Goal: Information Seeking & Learning: Check status

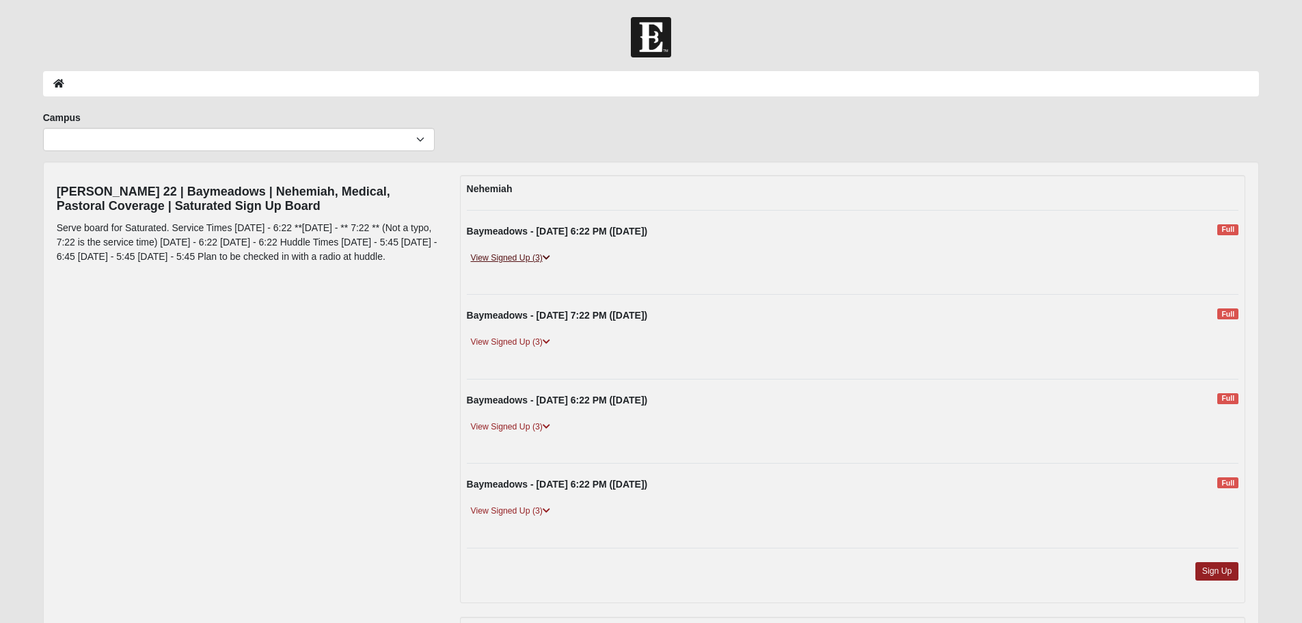
click at [529, 261] on link "View Signed Up (3)" at bounding box center [511, 258] width 88 height 14
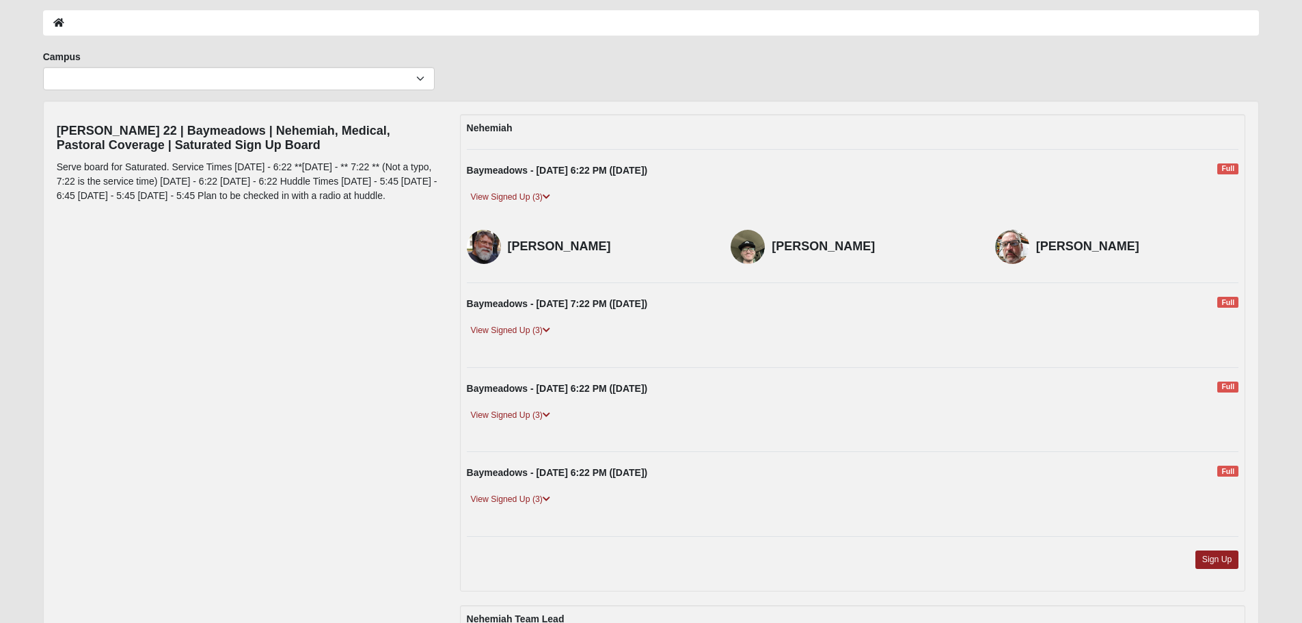
scroll to position [103, 0]
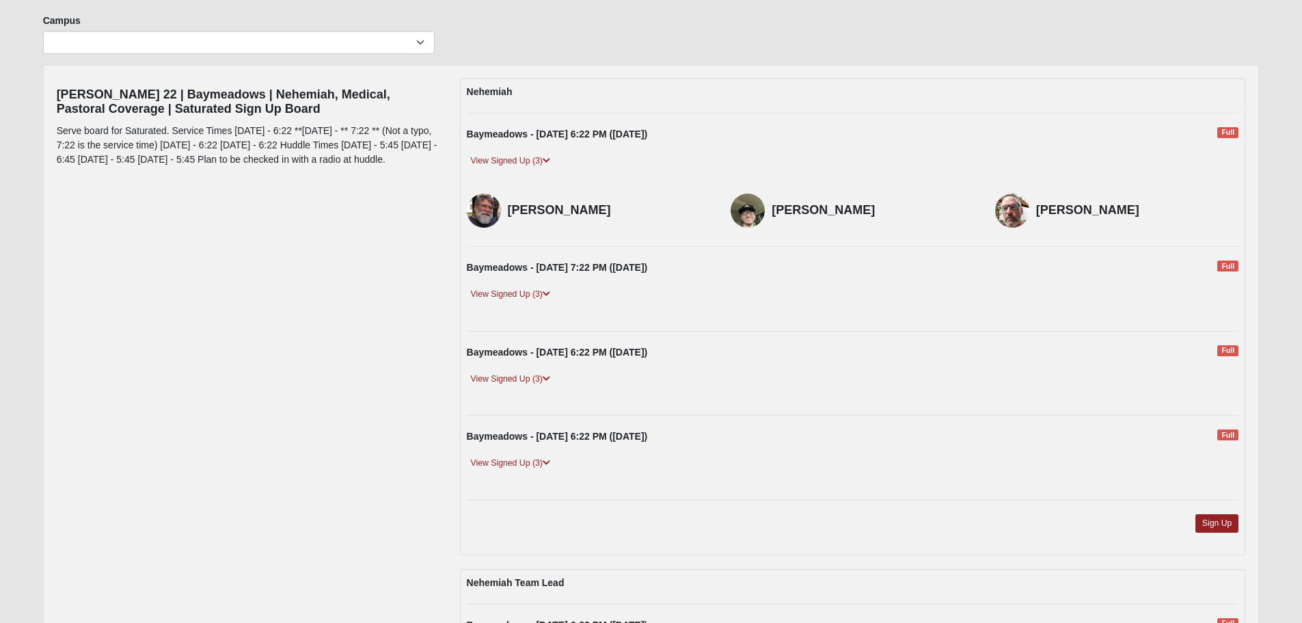
drag, startPoint x: 316, startPoint y: 340, endPoint x: 362, endPoint y: 366, distance: 53.6
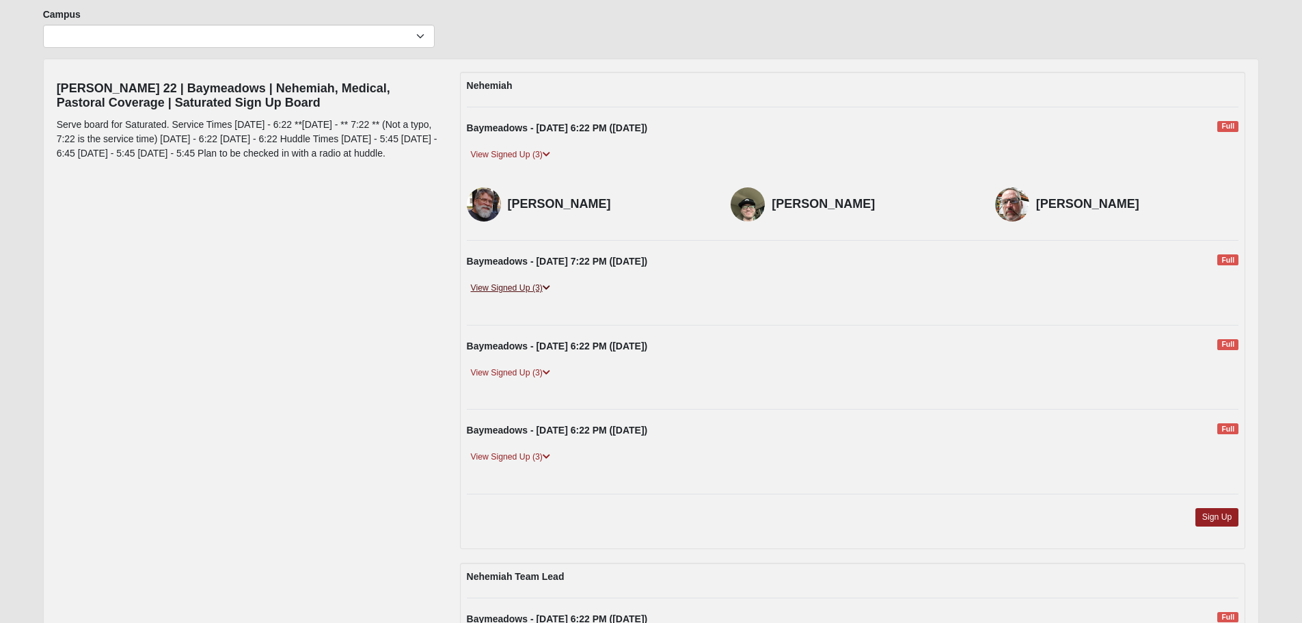
click at [508, 286] on link "View Signed Up (3)" at bounding box center [511, 288] width 88 height 14
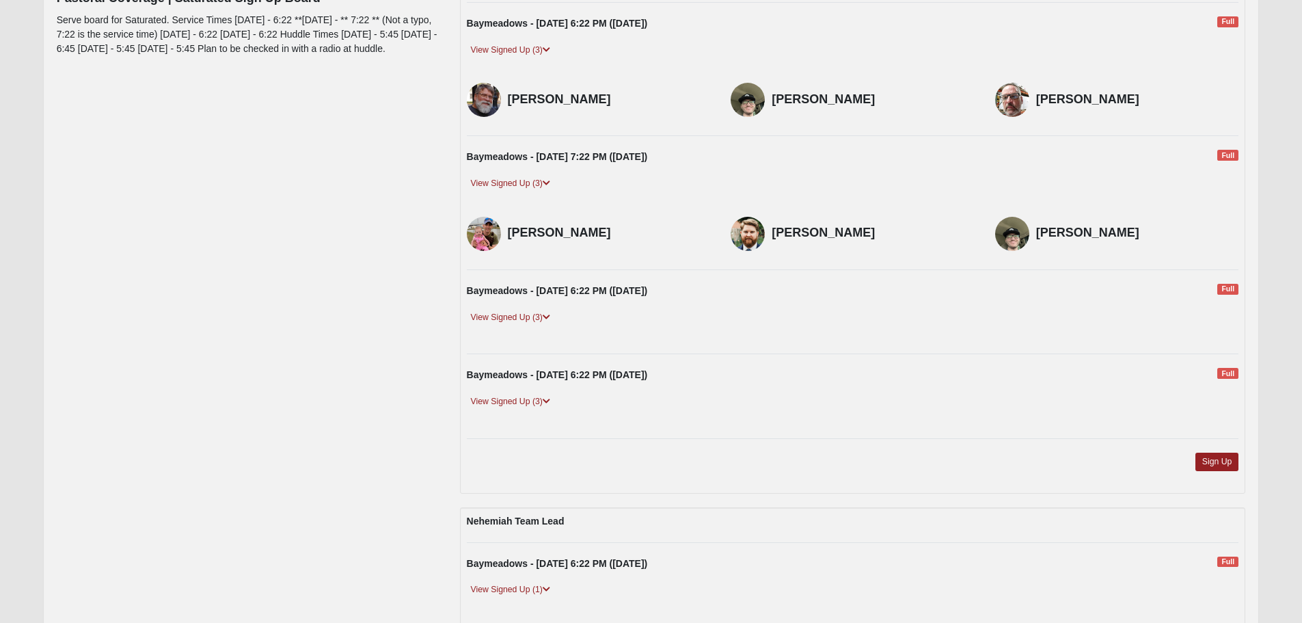
drag, startPoint x: 360, startPoint y: 299, endPoint x: 353, endPoint y: 352, distance: 53.8
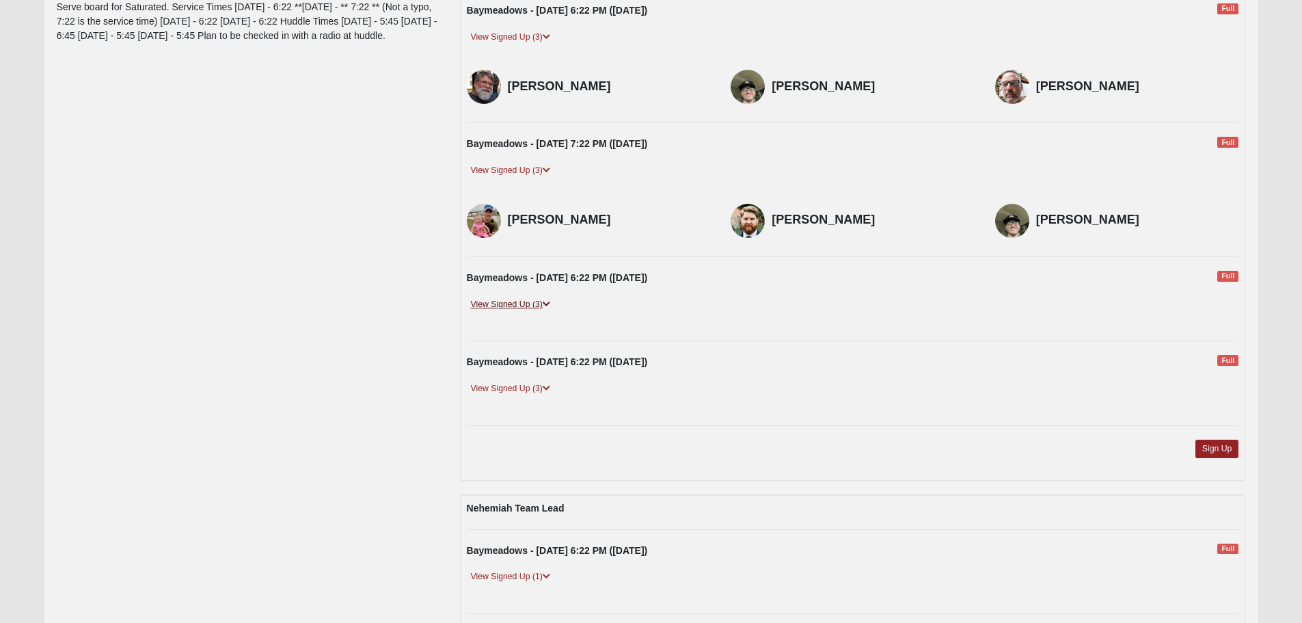
click at [502, 304] on link "View Signed Up (3)" at bounding box center [511, 304] width 88 height 14
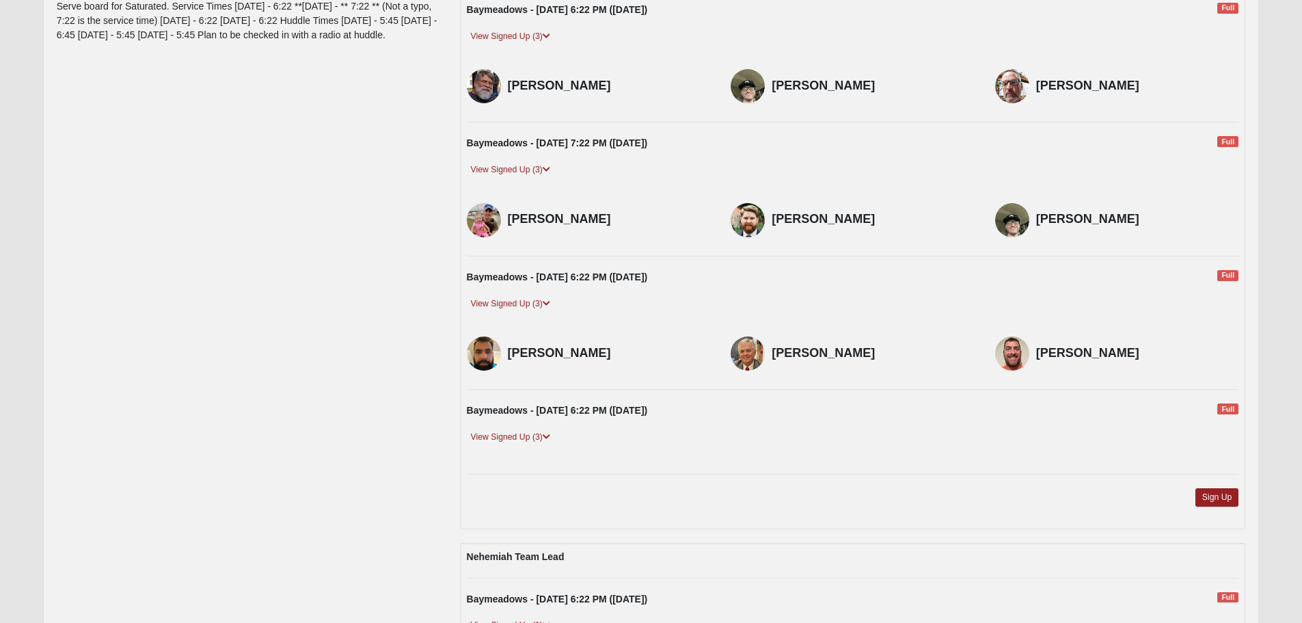
scroll to position [256, 0]
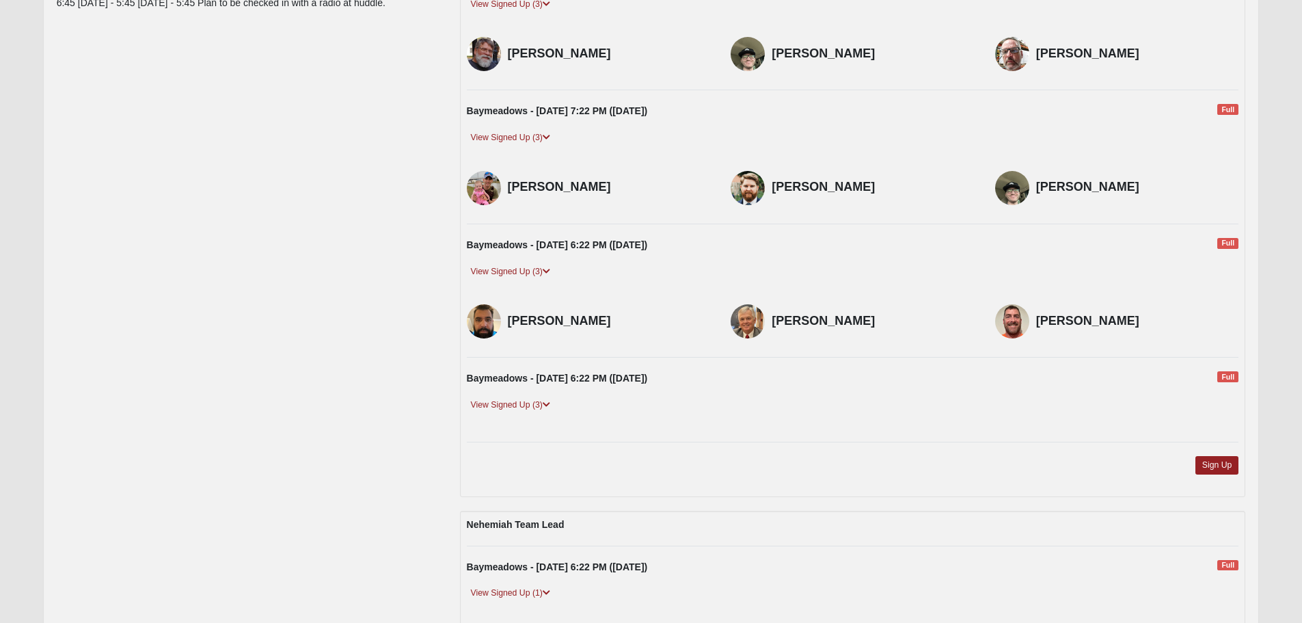
drag, startPoint x: 299, startPoint y: 273, endPoint x: 294, endPoint y: 316, distance: 42.7
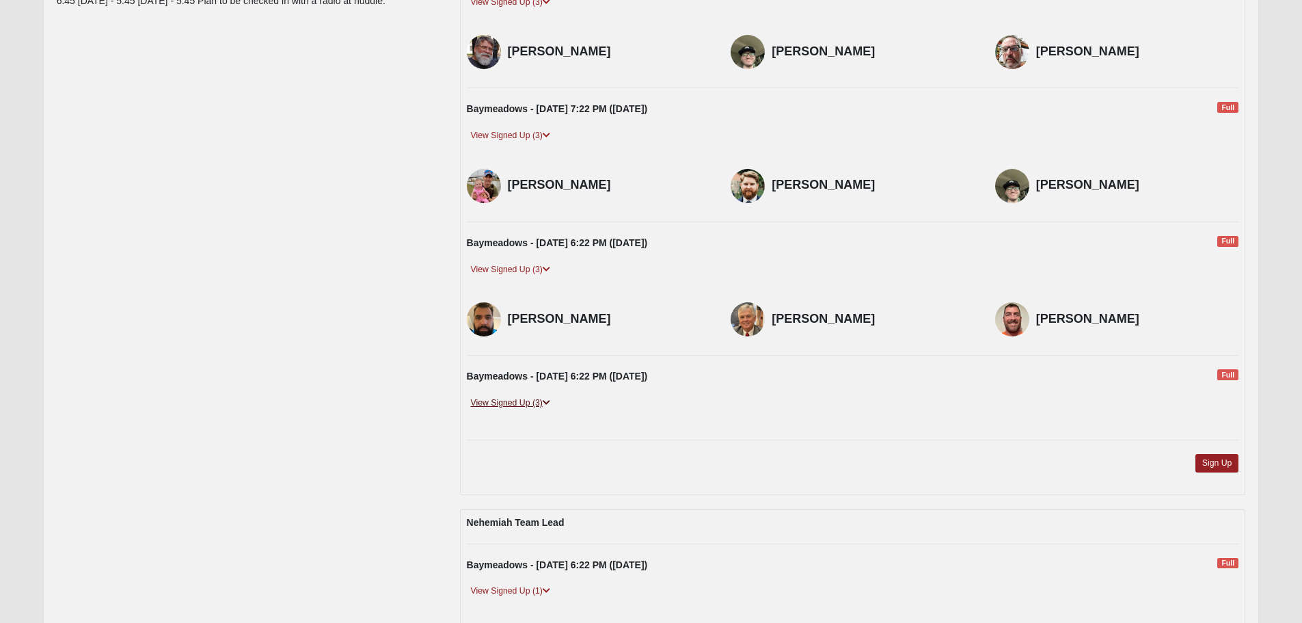
click at [498, 404] on link "View Signed Up (3)" at bounding box center [511, 403] width 88 height 14
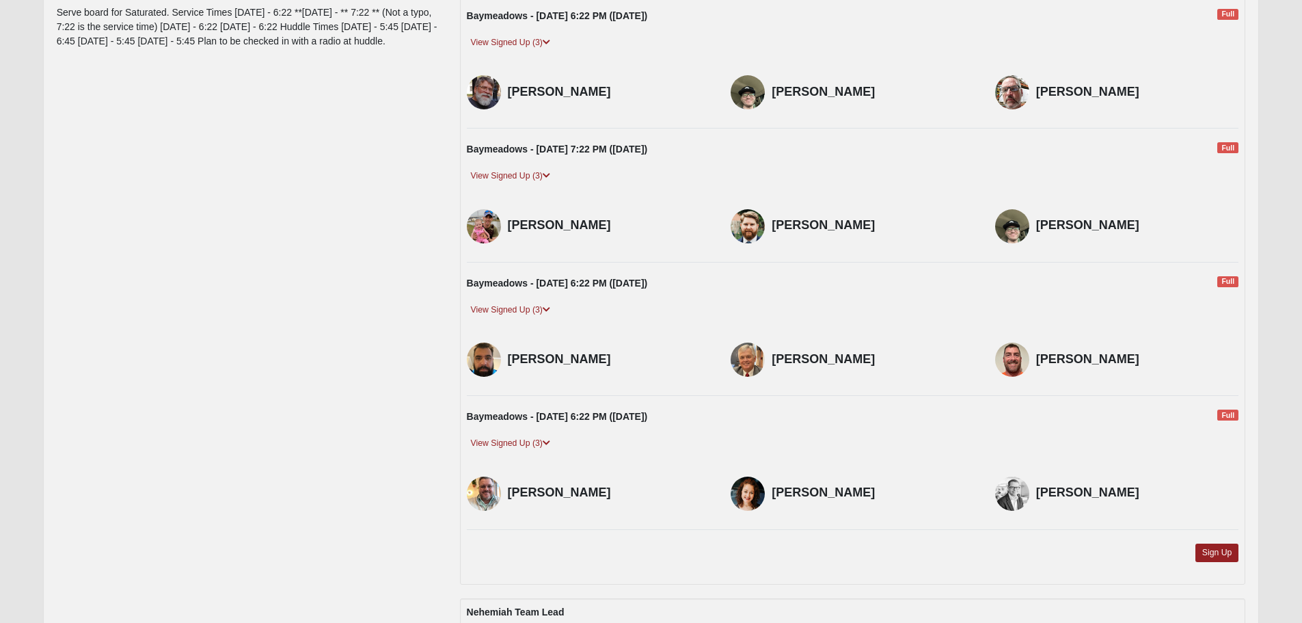
scroll to position [173, 0]
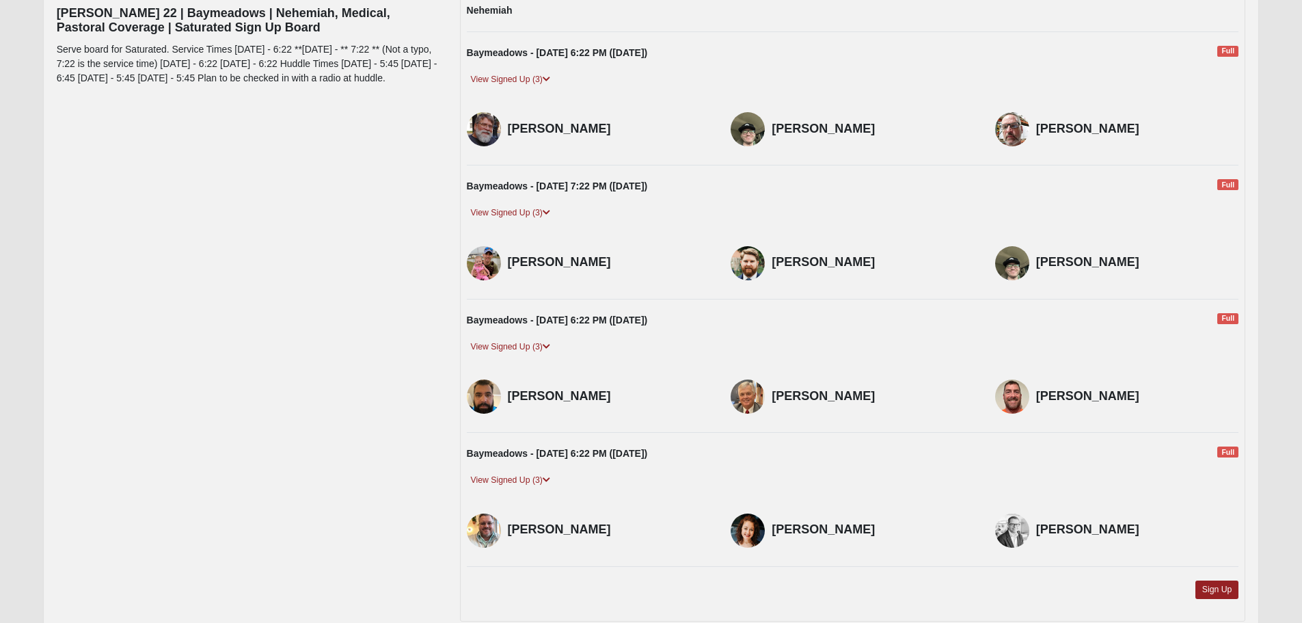
drag, startPoint x: 346, startPoint y: 355, endPoint x: 342, endPoint y: 308, distance: 48.0
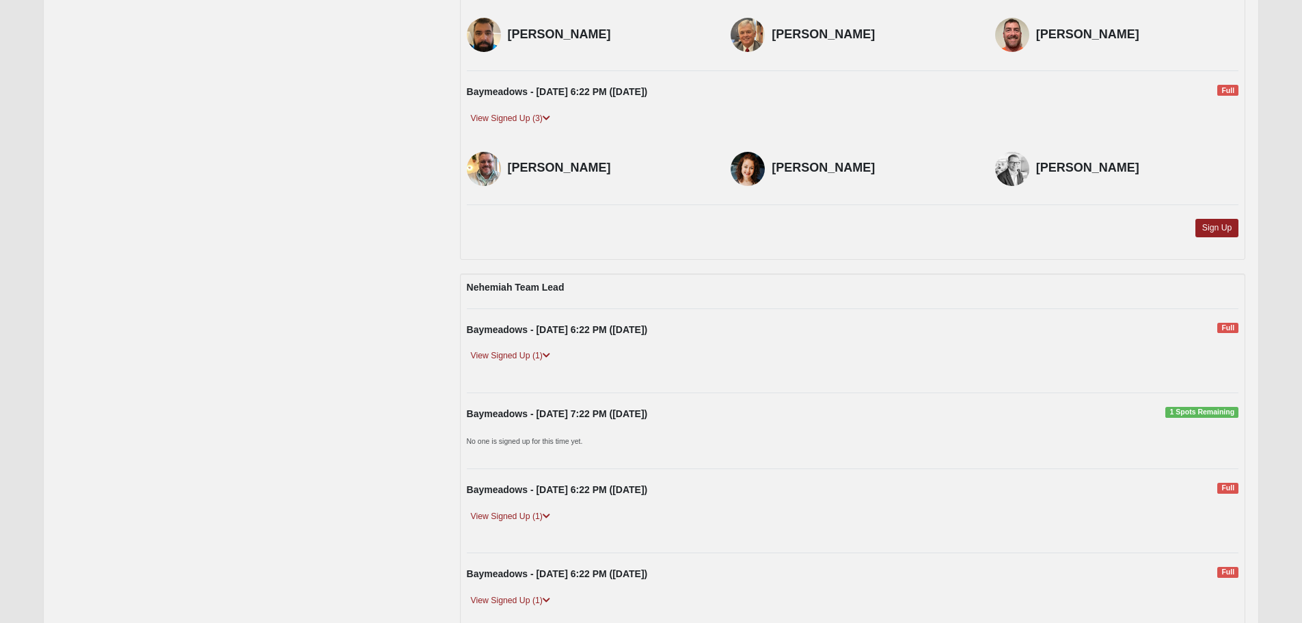
drag, startPoint x: 293, startPoint y: 216, endPoint x: 294, endPoint y: 272, distance: 56.1
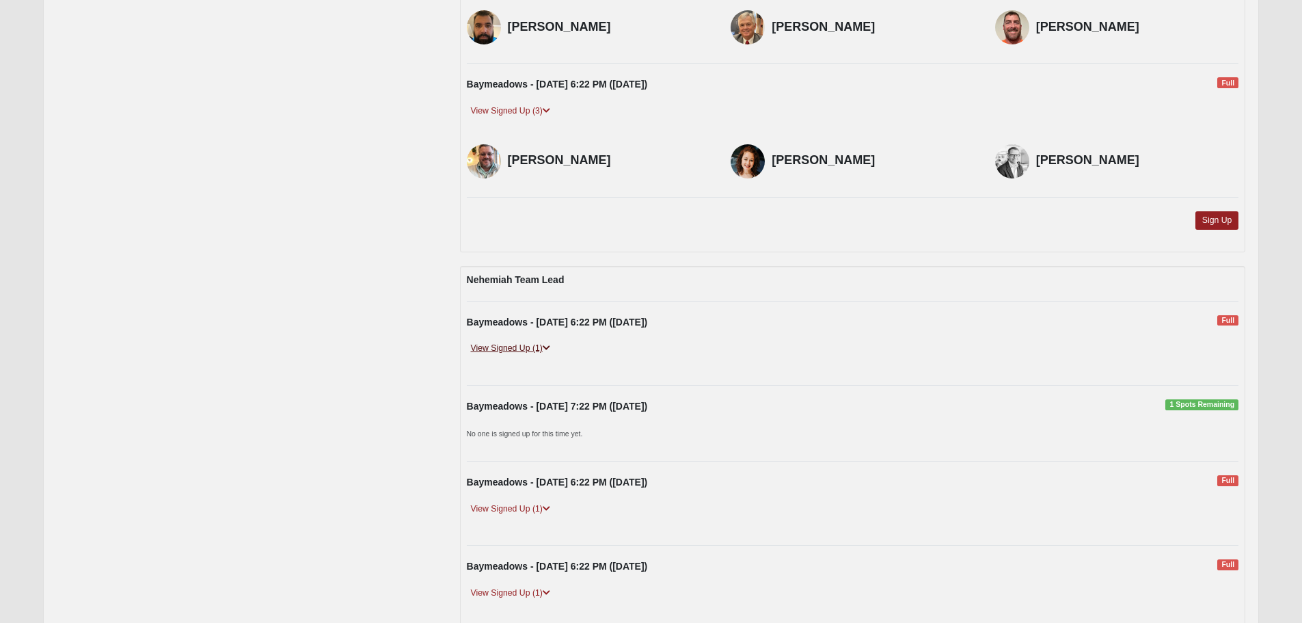
click at [530, 350] on link "View Signed Up (1)" at bounding box center [511, 348] width 88 height 14
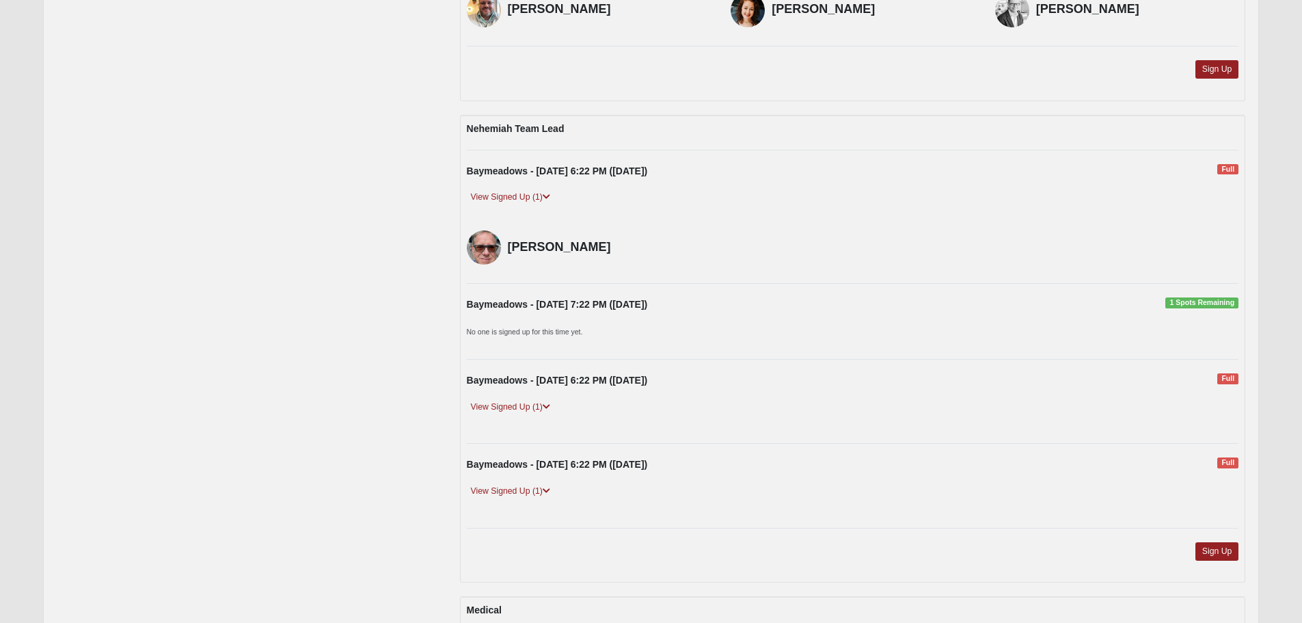
drag, startPoint x: 308, startPoint y: 332, endPoint x: 299, endPoint y: 370, distance: 39.3
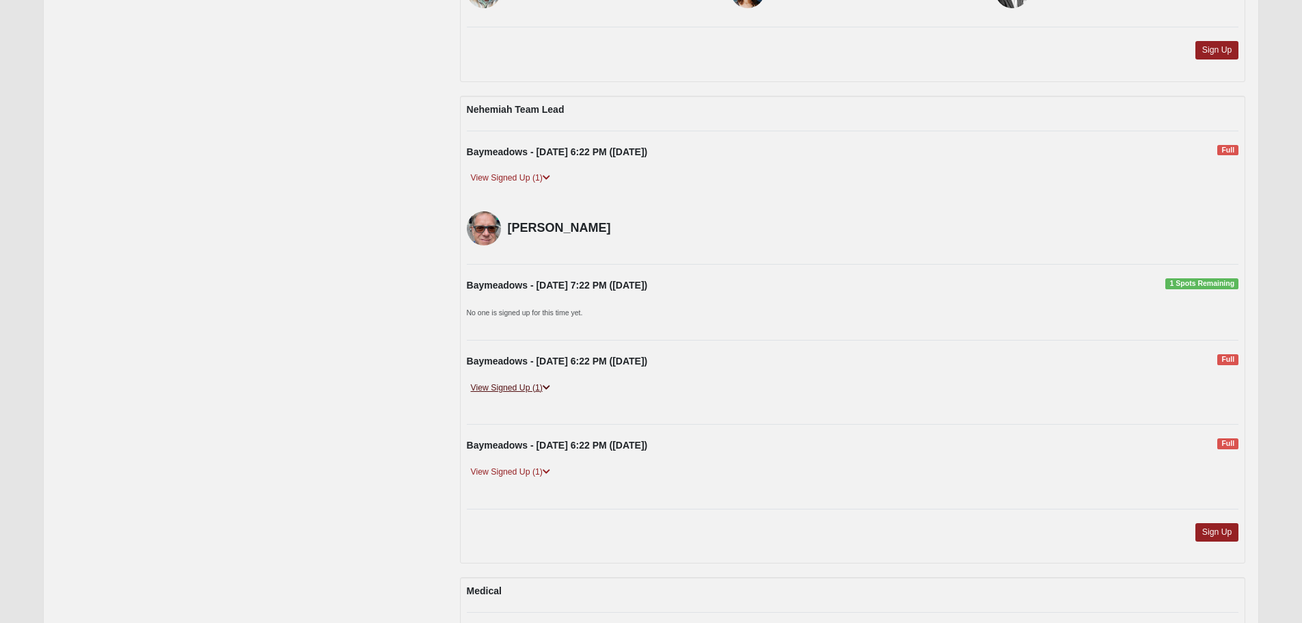
click at [518, 388] on link "View Signed Up (1)" at bounding box center [511, 388] width 88 height 14
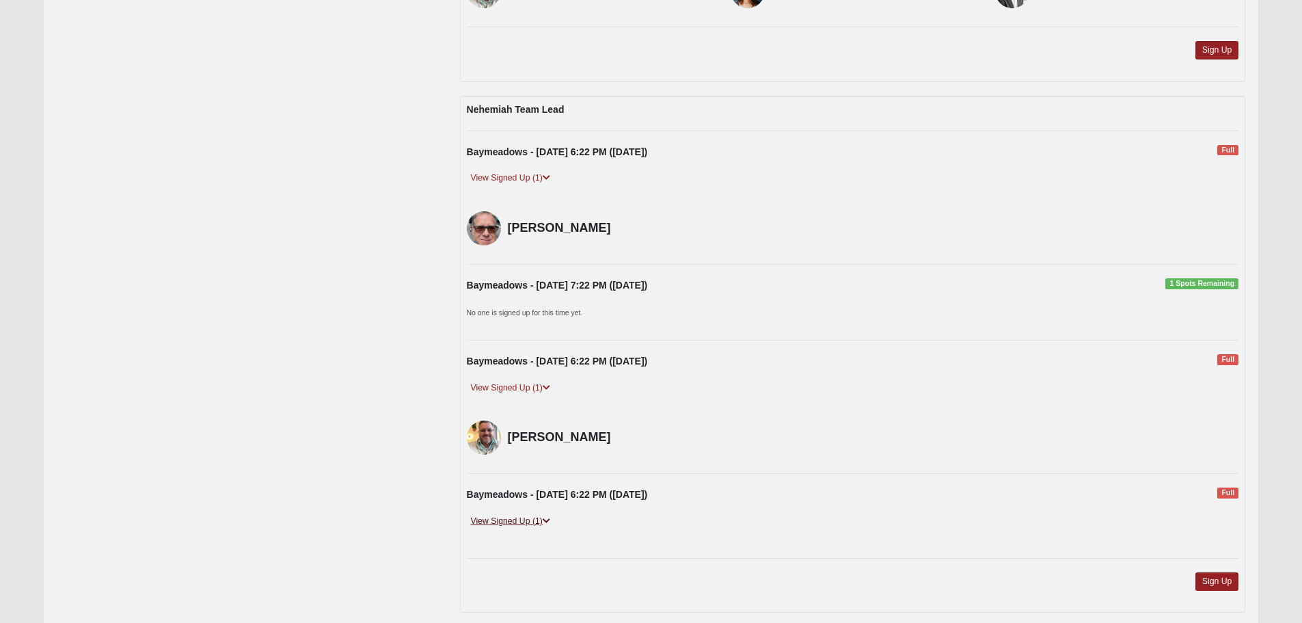
click at [515, 520] on link "View Signed Up (1)" at bounding box center [511, 521] width 88 height 14
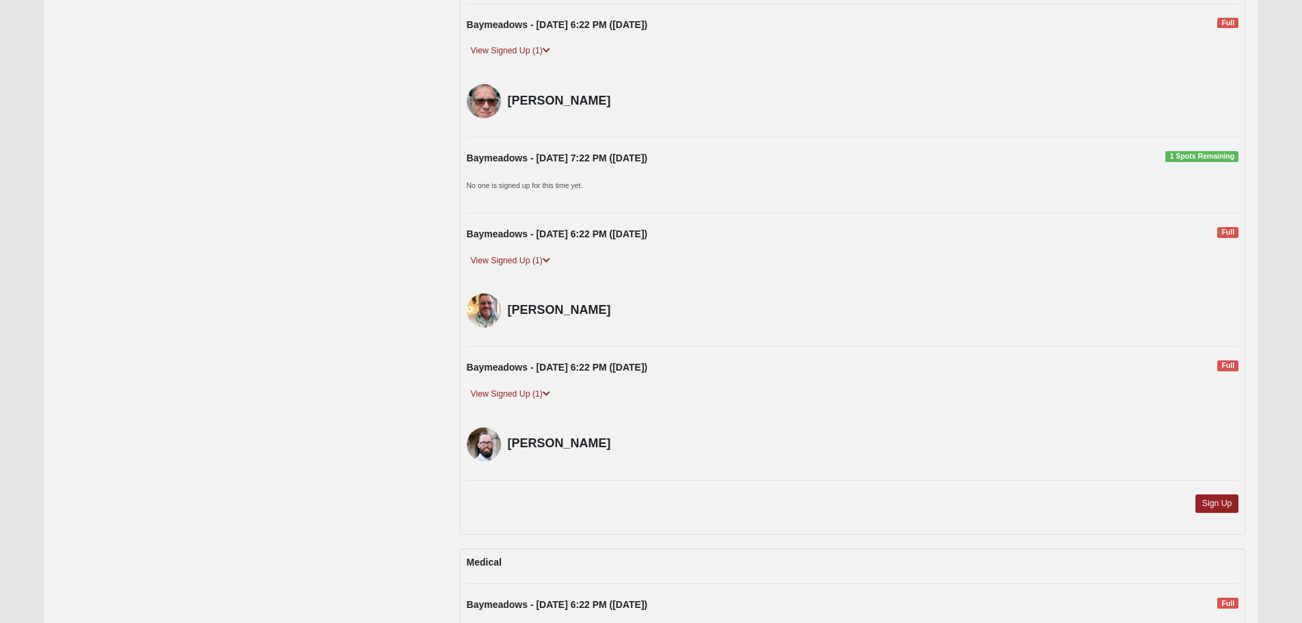
drag, startPoint x: 247, startPoint y: 371, endPoint x: 239, endPoint y: 416, distance: 45.7
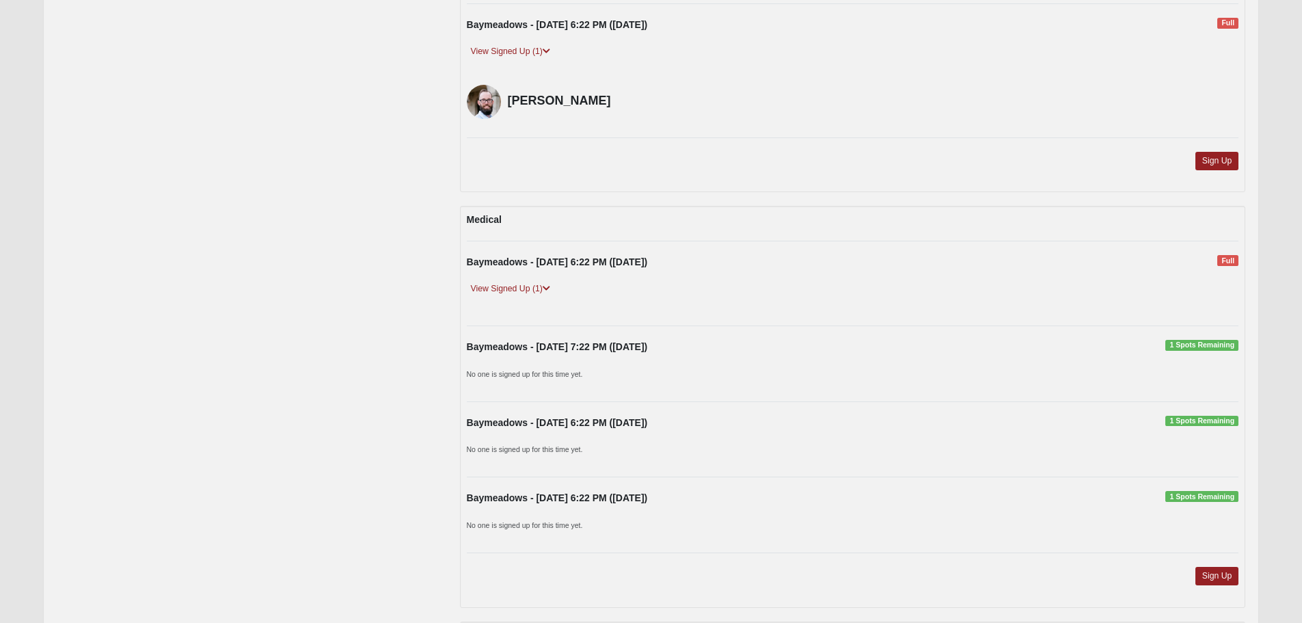
drag, startPoint x: 250, startPoint y: 352, endPoint x: 250, endPoint y: 403, distance: 50.6
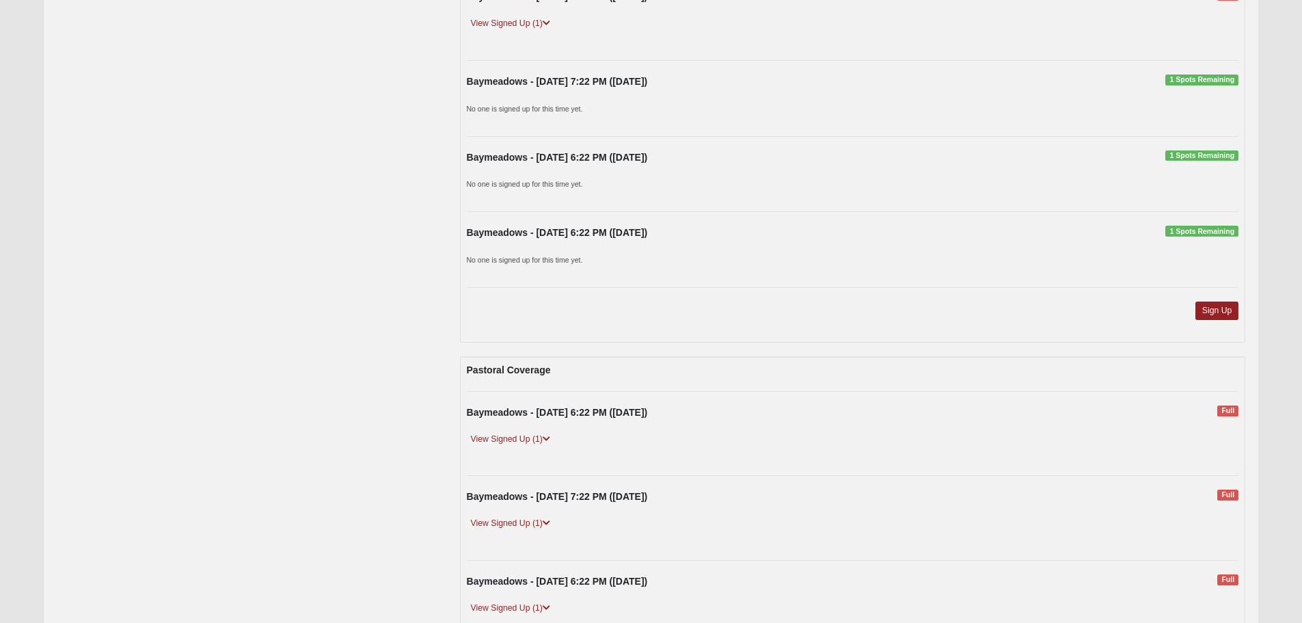
scroll to position [1633, 0]
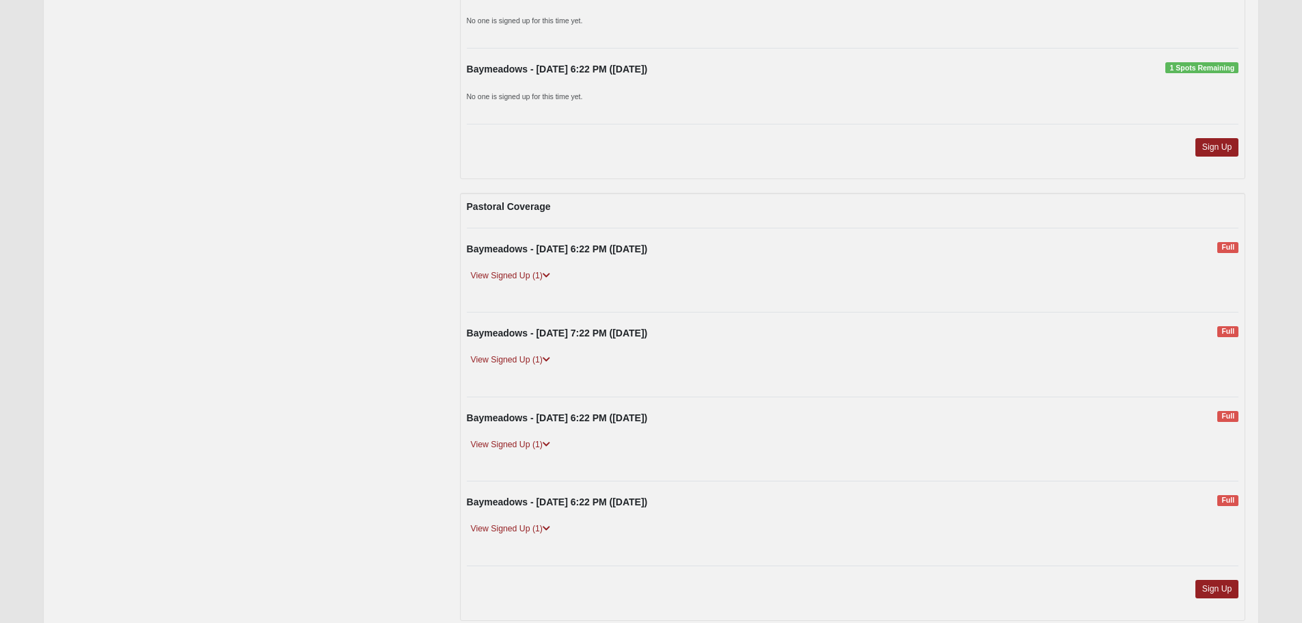
drag, startPoint x: 251, startPoint y: 328, endPoint x: 245, endPoint y: 421, distance: 93.2
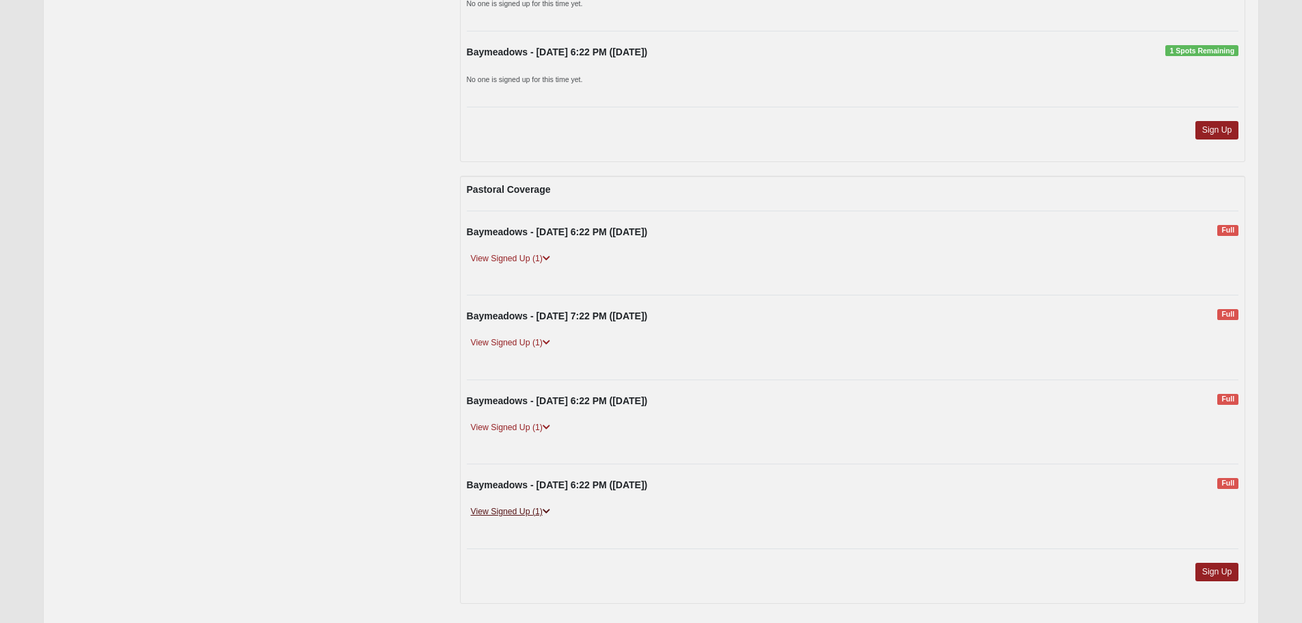
click at [487, 509] on link "View Signed Up (1)" at bounding box center [511, 512] width 88 height 14
click at [487, 423] on link "View Signed Up (1)" at bounding box center [511, 427] width 88 height 14
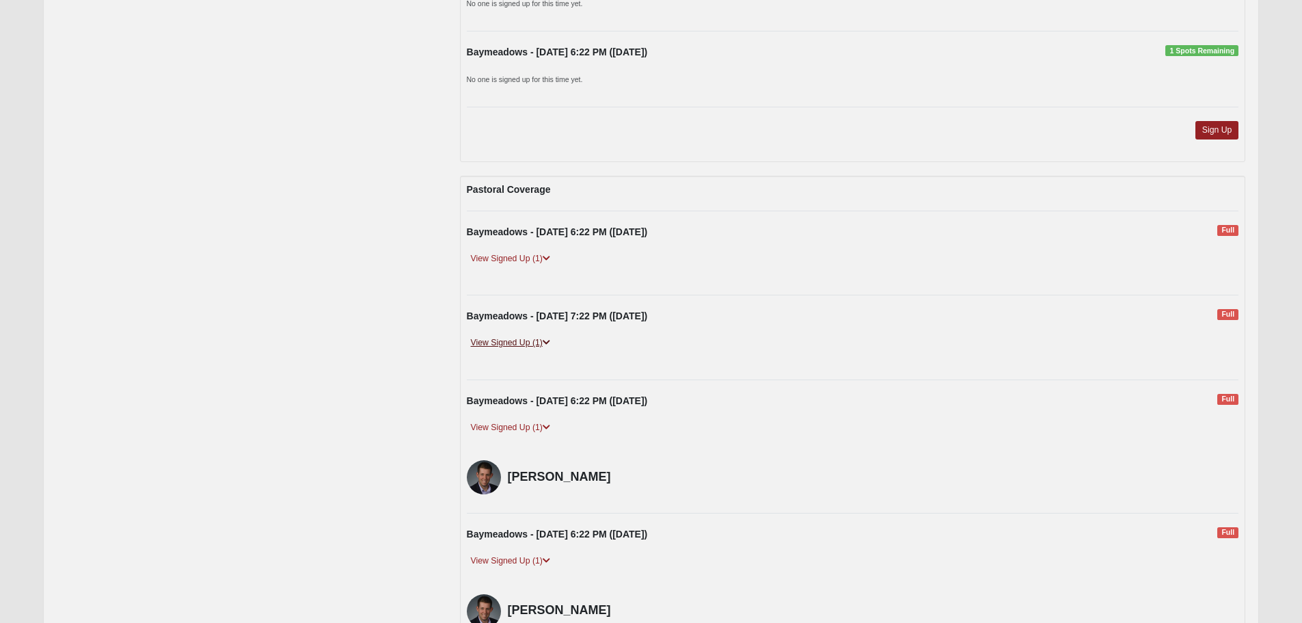
click at [495, 339] on link "View Signed Up (1)" at bounding box center [511, 343] width 88 height 14
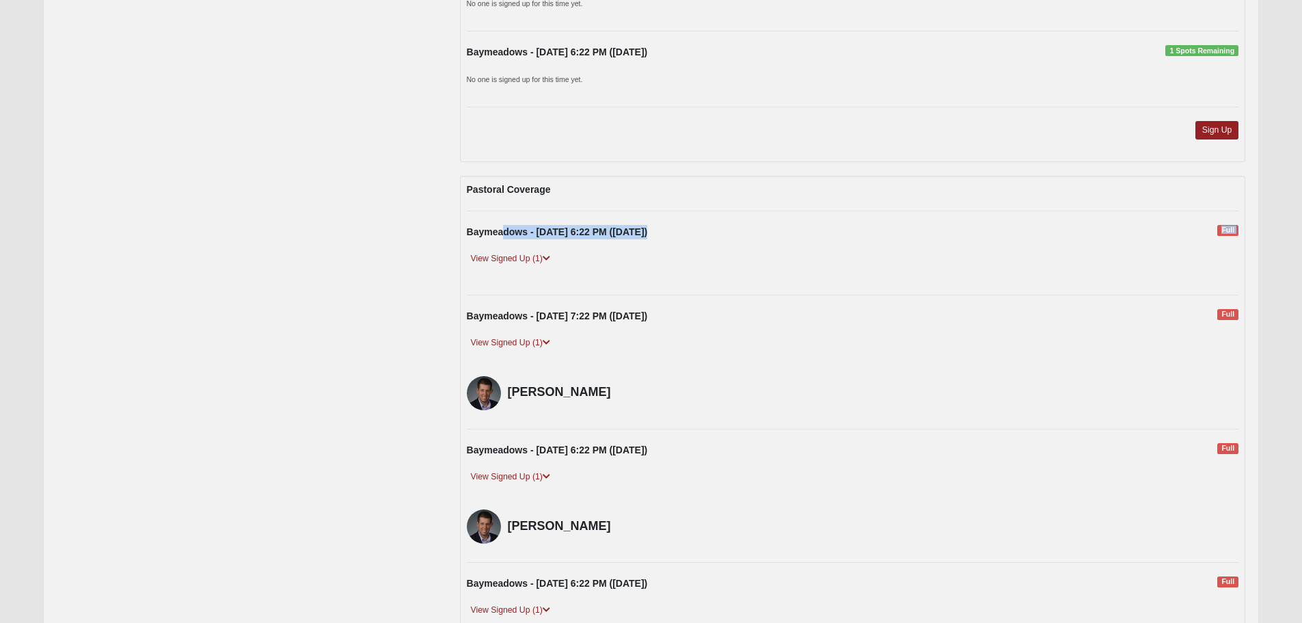
click at [502, 248] on div "Baymeadows - [DATE] 6:22 PM ([DATE]) Full View Signed Up (1) [PERSON_NAME]" at bounding box center [853, 253] width 793 height 56
click at [502, 252] on link "View Signed Up (1)" at bounding box center [511, 259] width 88 height 14
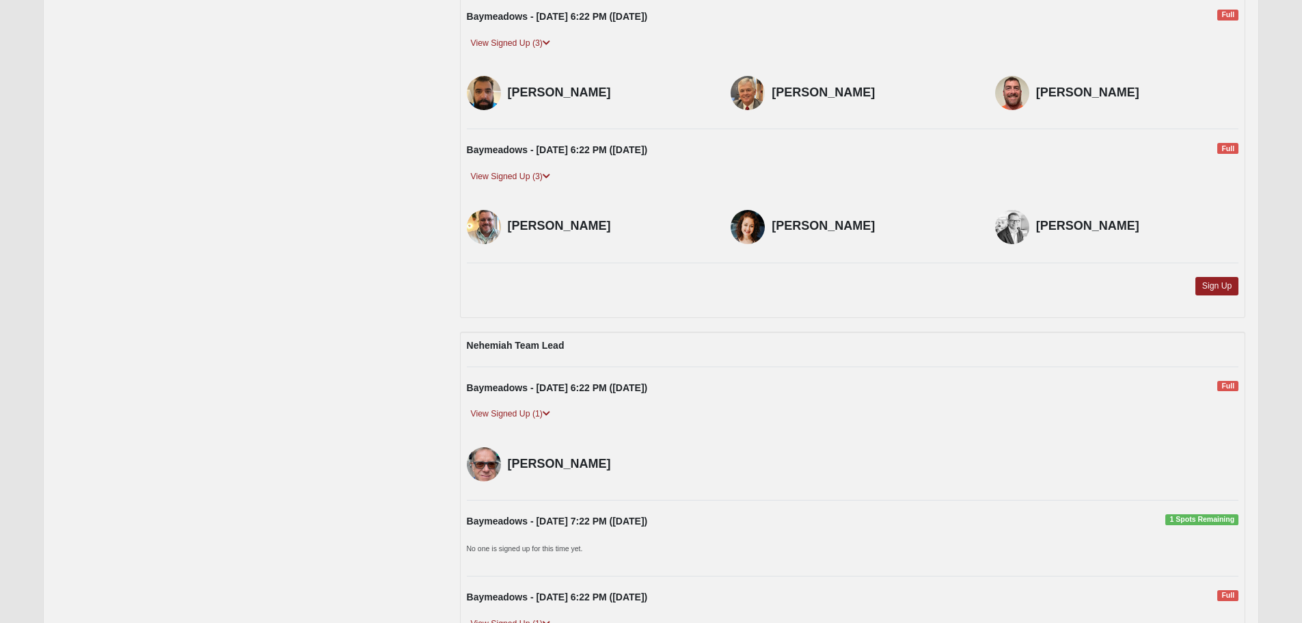
drag, startPoint x: 339, startPoint y: 450, endPoint x: 339, endPoint y: 535, distance: 84.1
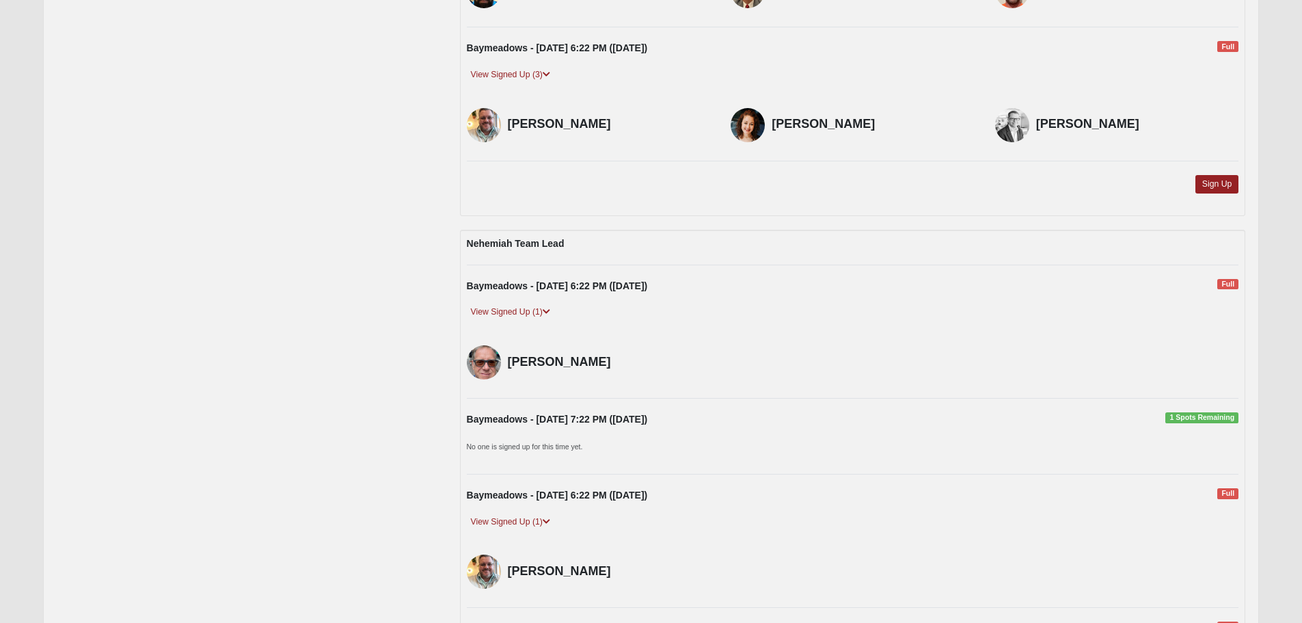
scroll to position [621, 0]
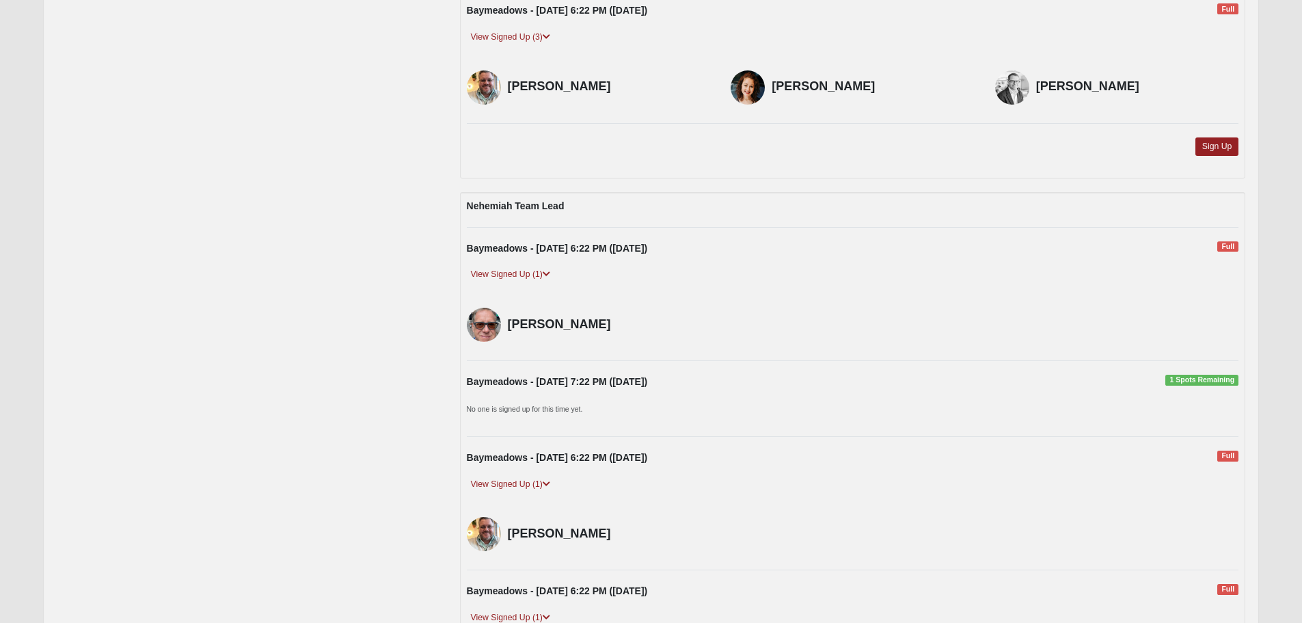
drag, startPoint x: 307, startPoint y: 448, endPoint x: 316, endPoint y: 497, distance: 50.0
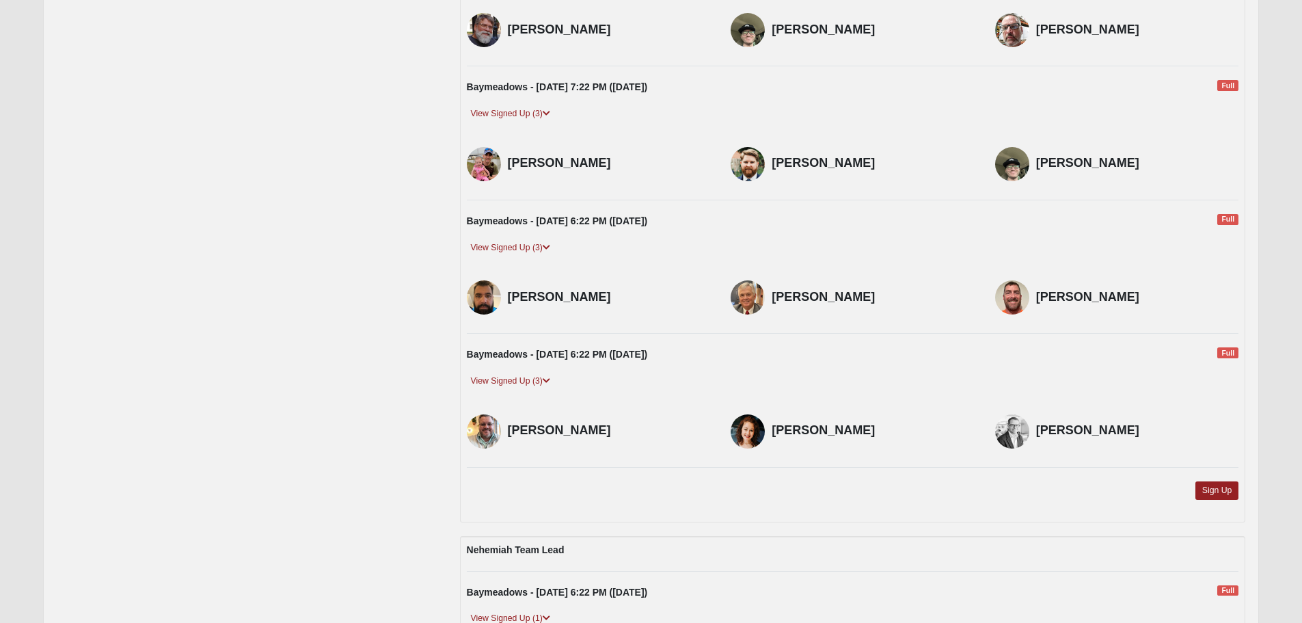
drag, startPoint x: 308, startPoint y: 498, endPoint x: 293, endPoint y: 450, distance: 49.3
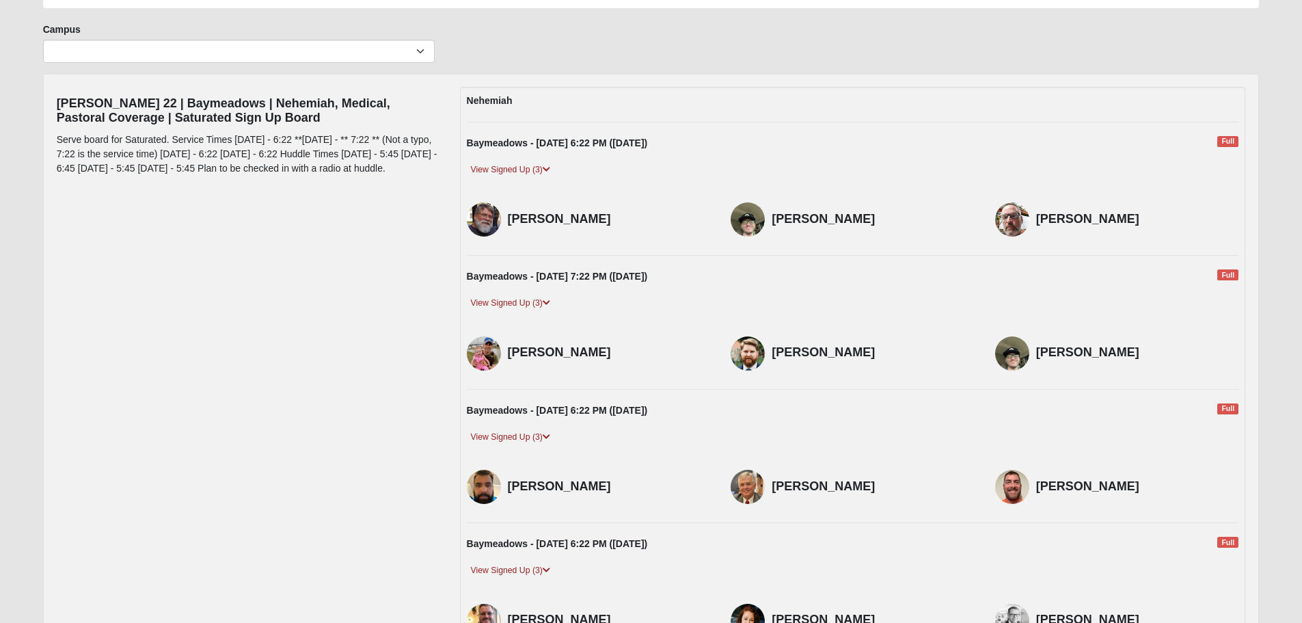
drag, startPoint x: 290, startPoint y: 452, endPoint x: 287, endPoint y: 404, distance: 47.9
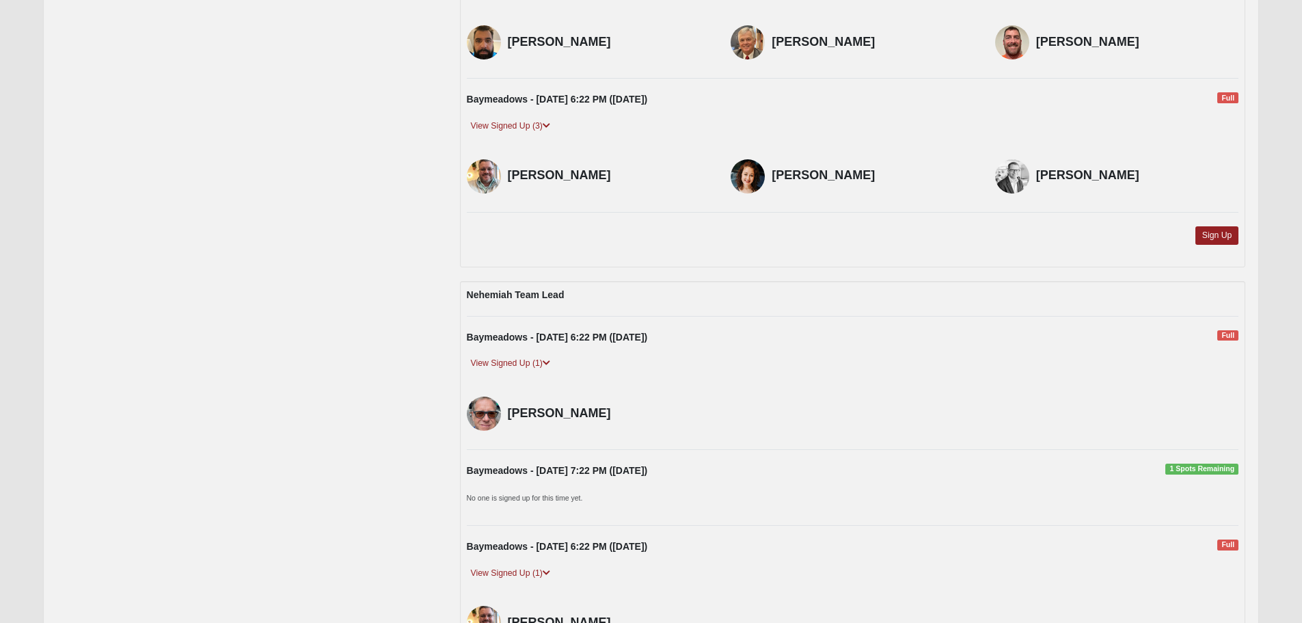
drag, startPoint x: 291, startPoint y: 366, endPoint x: 289, endPoint y: 414, distance: 48.6
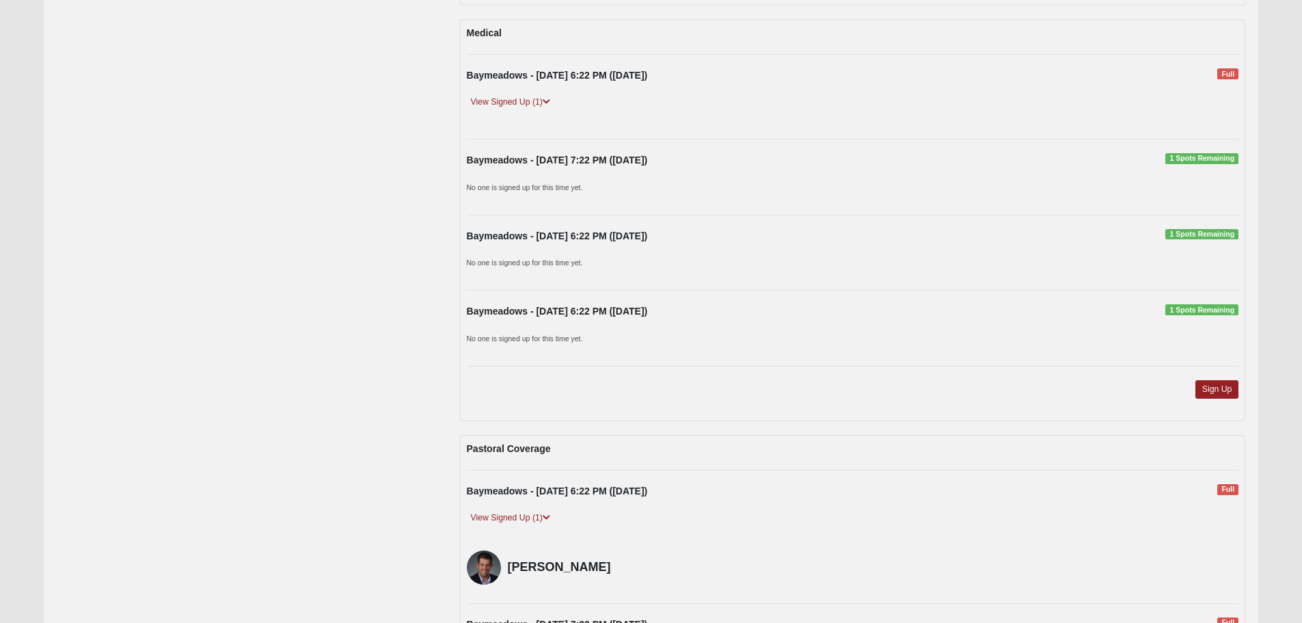
scroll to position [0, 0]
